Goal: Find contact information: Find contact information

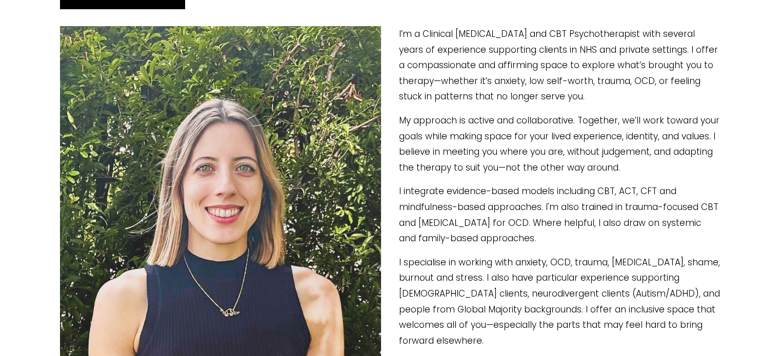
scroll to position [57, 0]
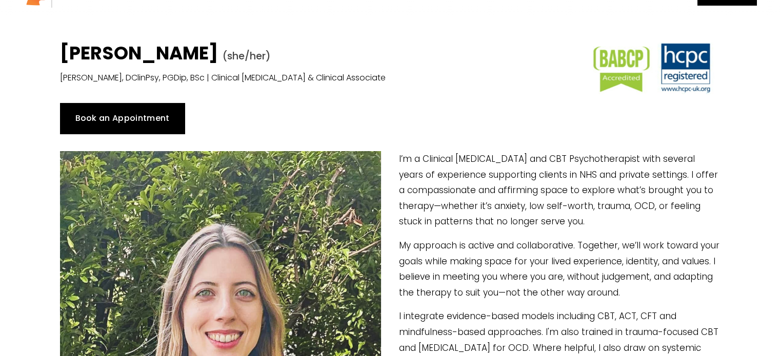
click at [116, 123] on link "Book an Appointment" at bounding box center [122, 118] width 125 height 31
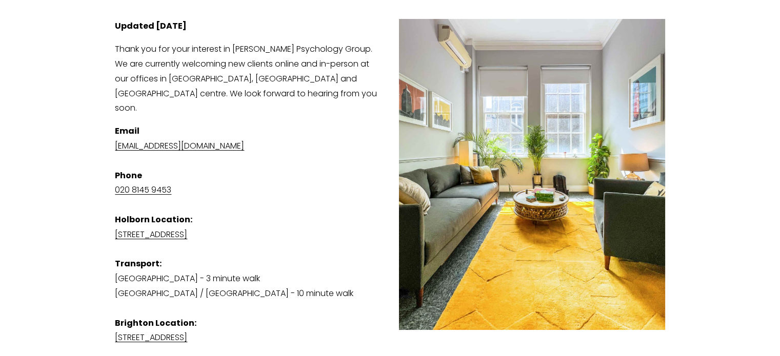
scroll to position [191, 0]
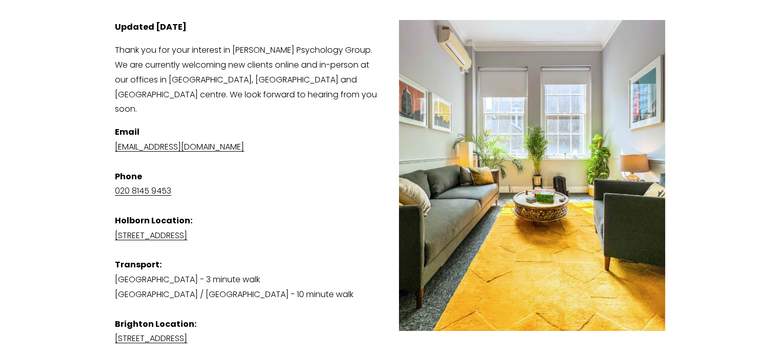
drag, startPoint x: 179, startPoint y: 135, endPoint x: 164, endPoint y: 135, distance: 15.4
drag, startPoint x: 164, startPoint y: 135, endPoint x: 112, endPoint y: 127, distance: 51.8
click at [112, 127] on div "Updated 29th August 2025 Thank you for your interest in Harrison Psychology Gro…" at bounding box center [389, 222] width 567 height 423
drag, startPoint x: 111, startPoint y: 135, endPoint x: 296, endPoint y: 139, distance: 185.1
click at [296, 139] on div "Updated 29th August 2025 Thank you for your interest in Harrison Psychology Gro…" at bounding box center [389, 222] width 567 height 423
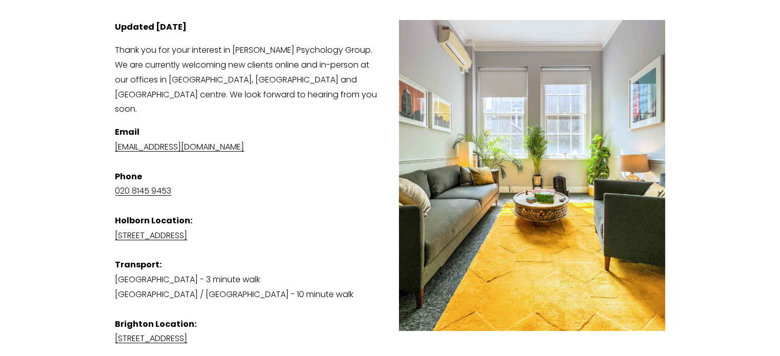
copy link "[EMAIL_ADDRESS][DOMAIN_NAME]"
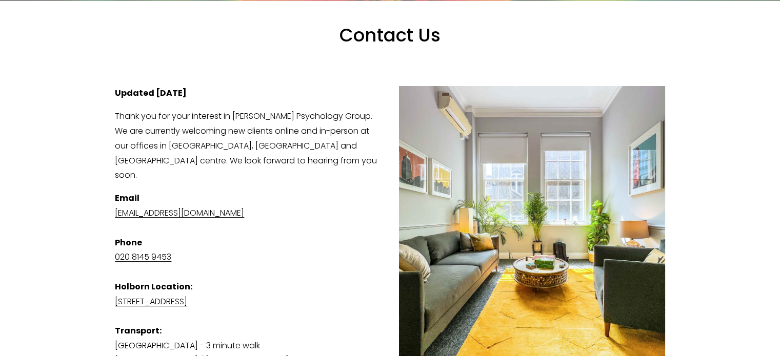
scroll to position [0, 0]
